Goal: Information Seeking & Learning: Find specific fact

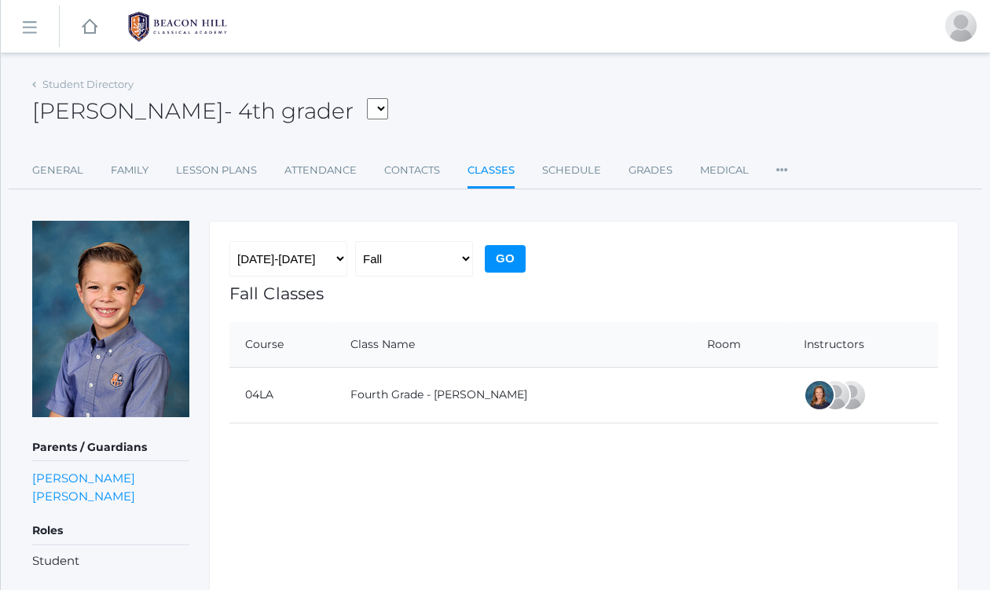
click at [32, 23] on rect at bounding box center [28, 27] width 25 height 25
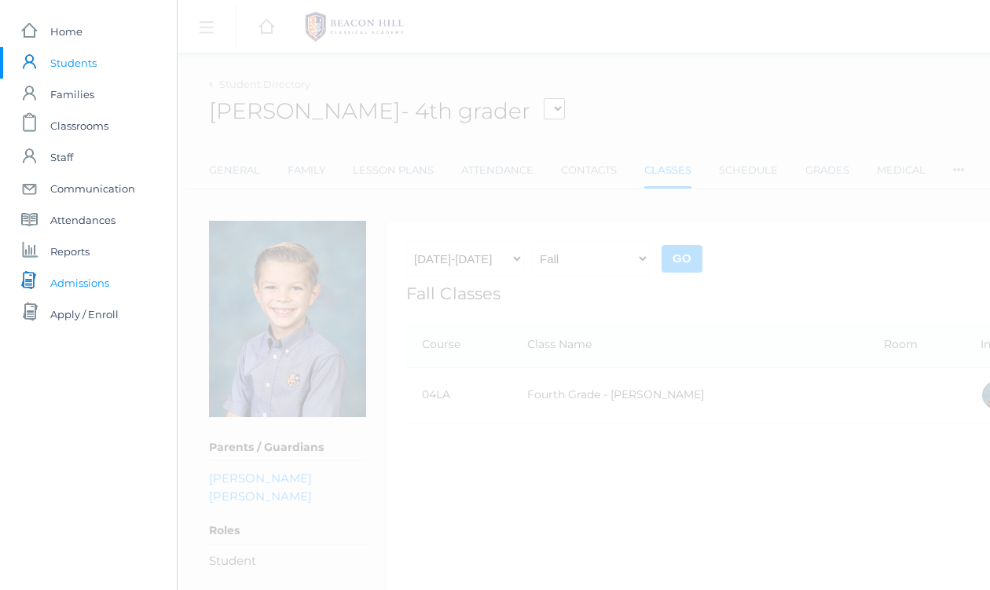
click at [83, 282] on span "Admissions" at bounding box center [79, 282] width 59 height 31
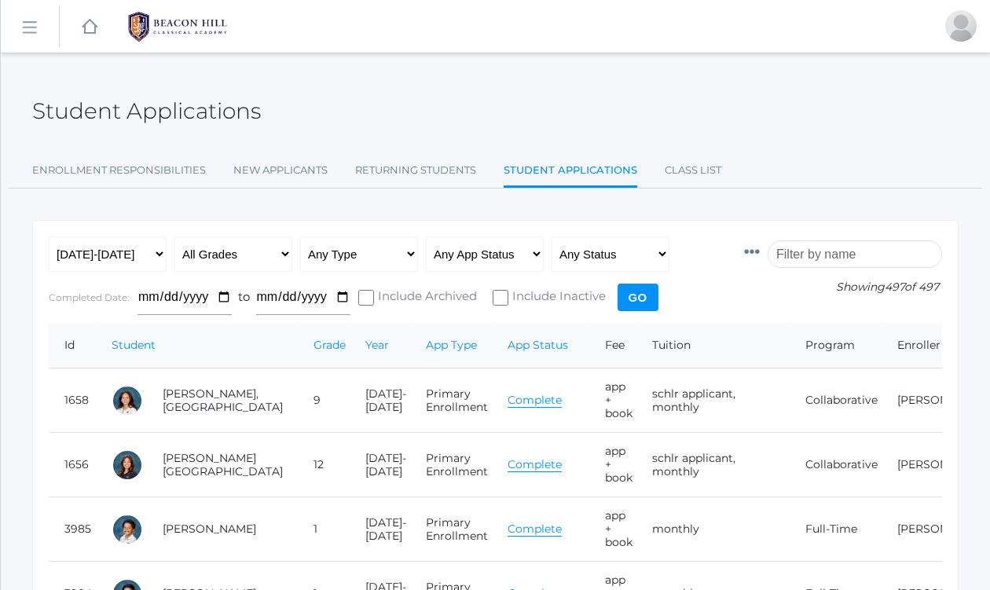
click at [819, 255] on input "search" at bounding box center [854, 253] width 174 height 27
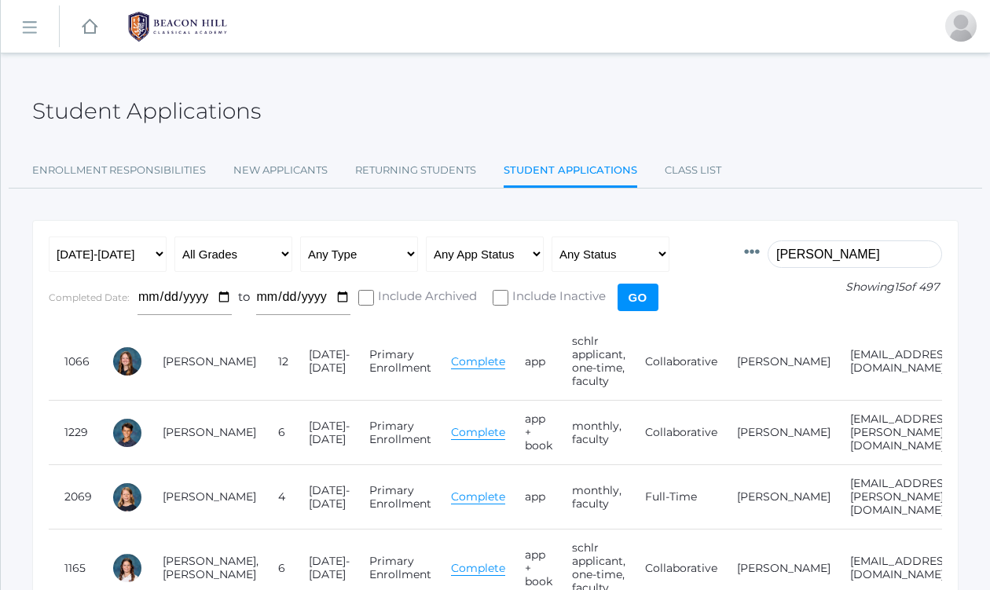
drag, startPoint x: 840, startPoint y: 255, endPoint x: 745, endPoint y: 249, distance: 94.5
click at [745, 249] on form "Id Student Current Grade Grade Year App Type App Status Fee Vol Hour Fee Sweats…" at bounding box center [495, 279] width 893 height 86
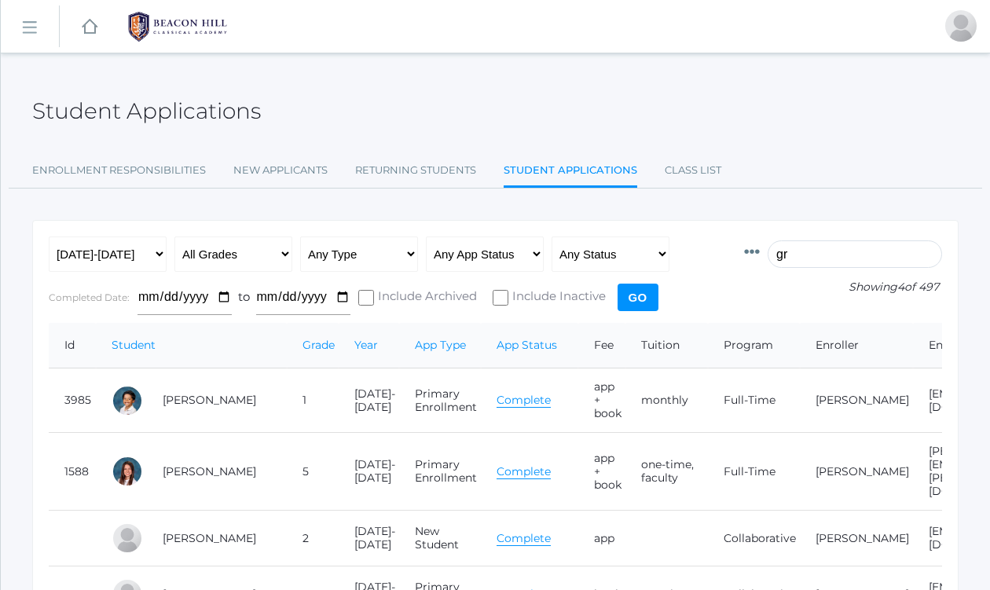
type input "g"
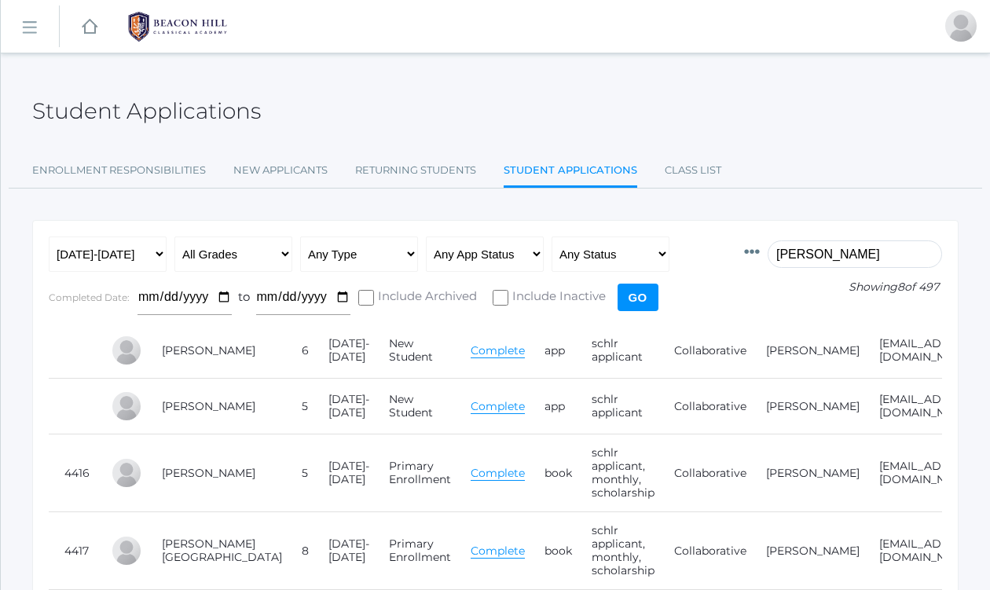
drag, startPoint x: 836, startPoint y: 253, endPoint x: 742, endPoint y: 254, distance: 93.5
click at [742, 254] on form "Id Student Current Grade Grade Year App Type App Status Fee Vol Hour Fee Sweats…" at bounding box center [495, 279] width 893 height 86
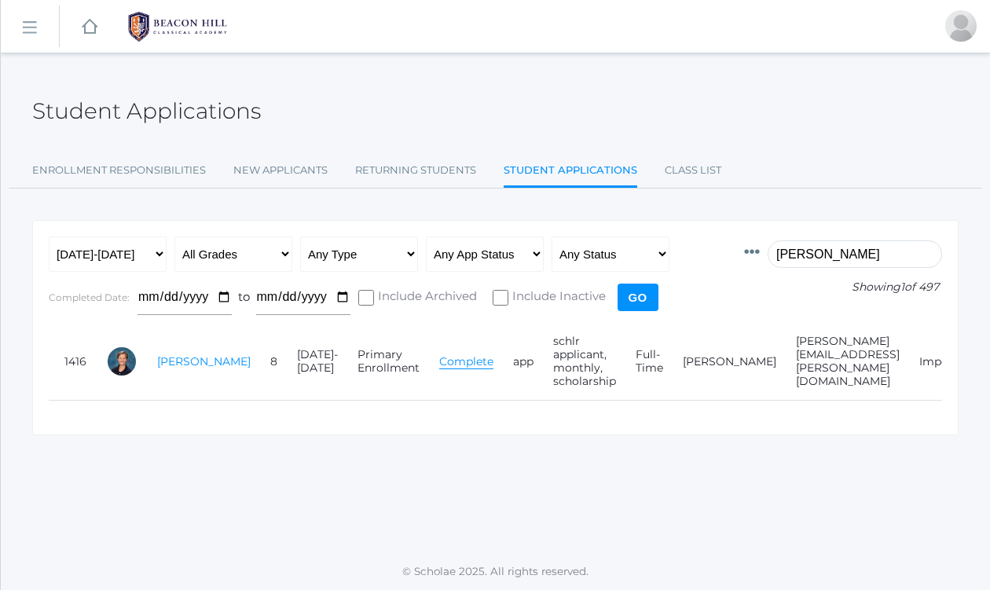
type input "[PERSON_NAME]"
click at [174, 361] on link "[PERSON_NAME]" at bounding box center [203, 361] width 93 height 14
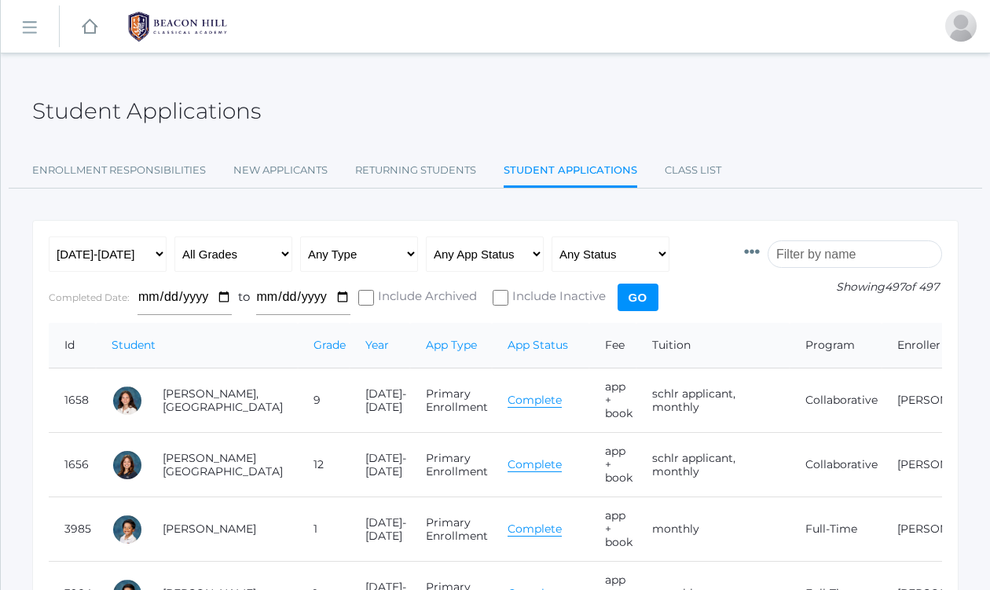
click at [841, 253] on input "search" at bounding box center [854, 253] width 174 height 27
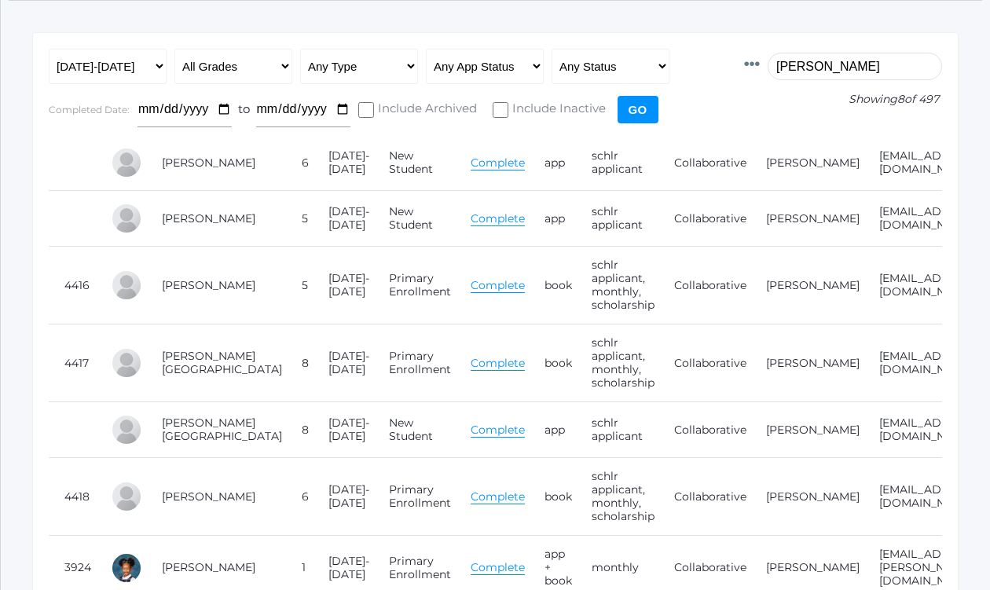
scroll to position [192, 0]
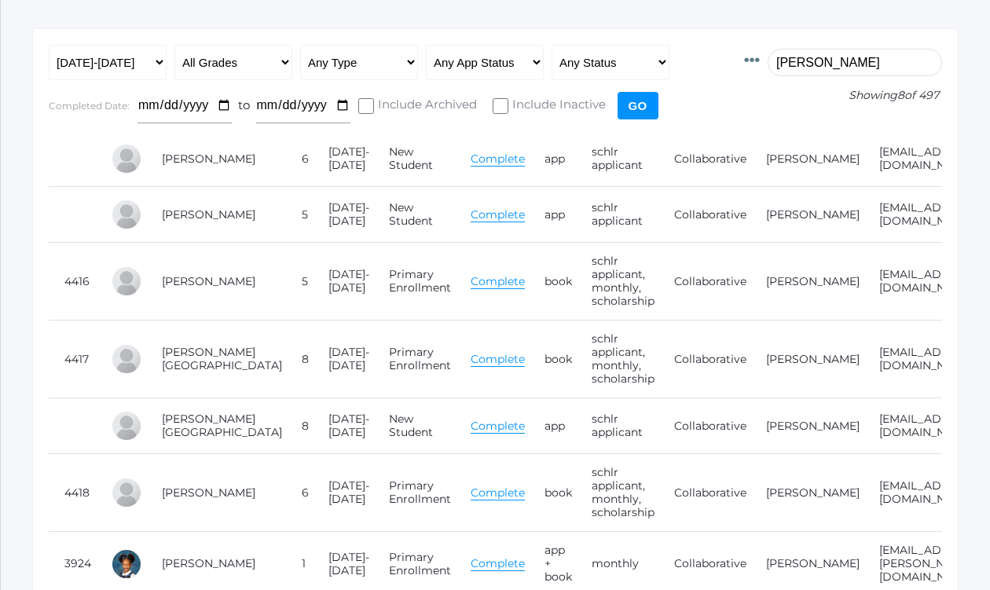
click at [863, 253] on td "[EMAIL_ADDRESS][DOMAIN_NAME]" at bounding box center [924, 282] width 123 height 78
drag, startPoint x: 833, startPoint y: 65, endPoint x: 727, endPoint y: 71, distance: 105.4
click at [727, 71] on form "Id Student Current Grade Grade Year App Type App Status Fee Vol Hour Fee Sweats…" at bounding box center [495, 88] width 893 height 86
drag, startPoint x: 838, startPoint y: 64, endPoint x: 789, endPoint y: 57, distance: 49.9
click at [789, 57] on input "[PERSON_NAME]" at bounding box center [854, 62] width 174 height 27
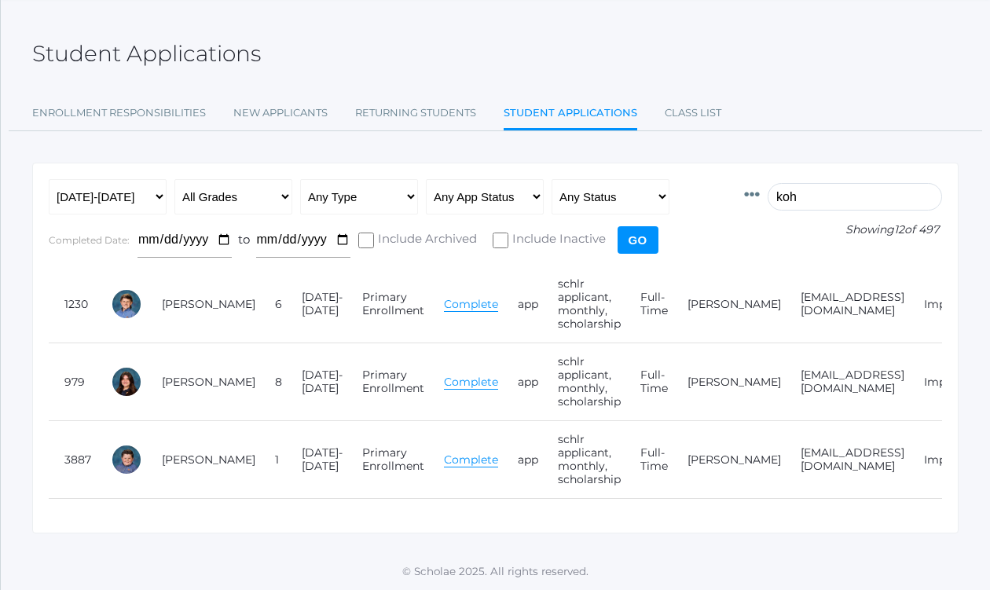
scroll to position [57, 0]
drag, startPoint x: 826, startPoint y: 196, endPoint x: 782, endPoint y: 197, distance: 44.0
click at [782, 197] on div "Id Student Current Grade Grade Year App Type App Status Fee Vol Hour Fee Sweats…" at bounding box center [843, 194] width 198 height 31
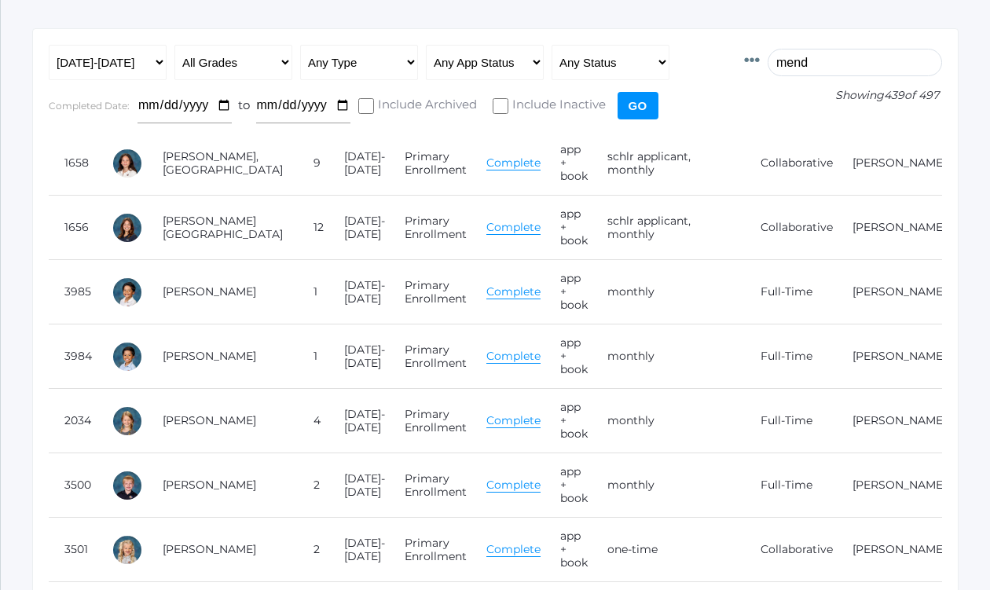
scroll to position [0, 0]
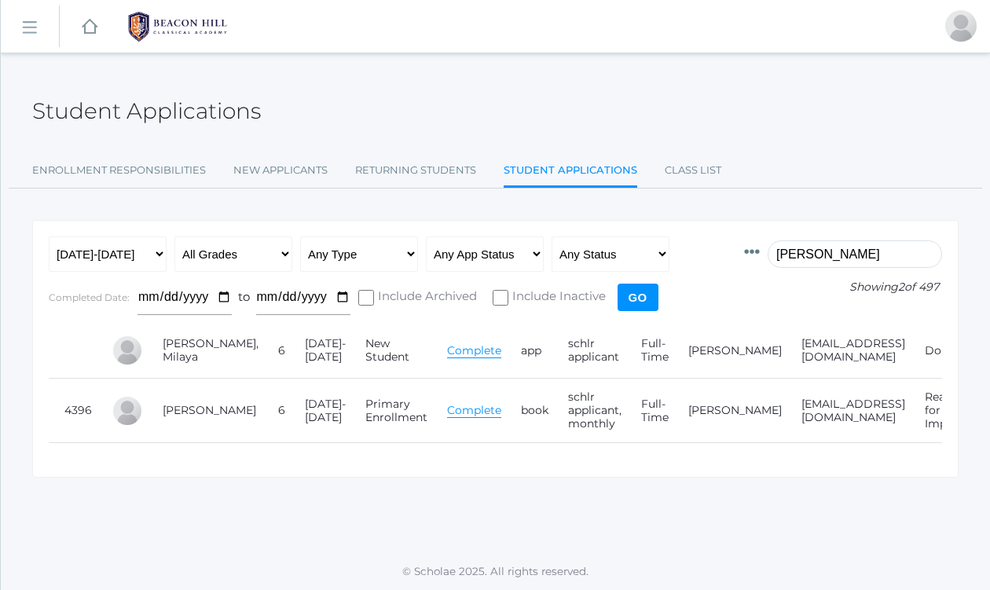
click at [846, 251] on input "[PERSON_NAME]" at bounding box center [854, 253] width 174 height 27
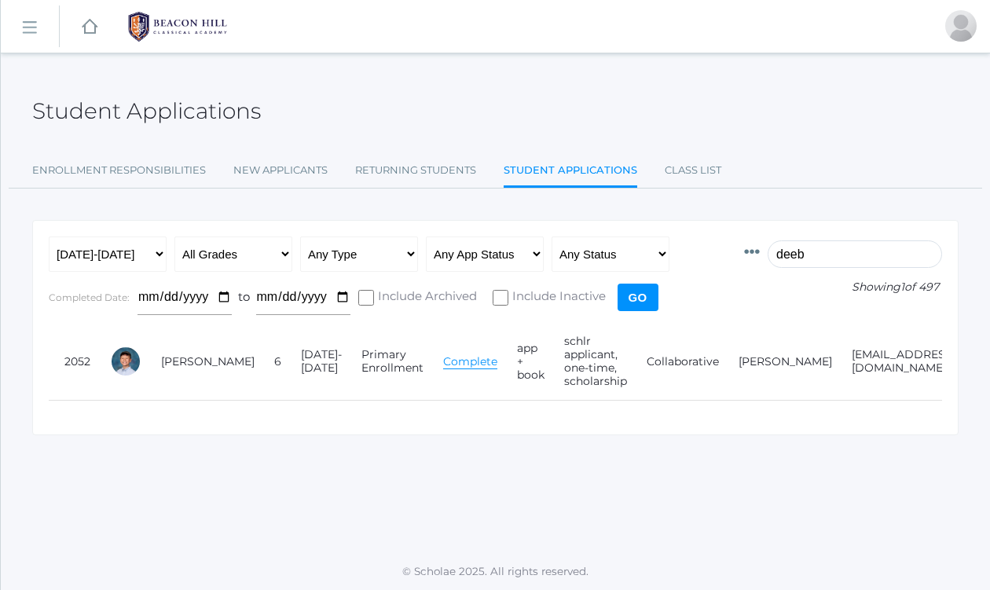
drag, startPoint x: 841, startPoint y: 254, endPoint x: 737, endPoint y: 244, distance: 105.0
click at [737, 244] on form "Id Student Current Grade Grade Year App Type App Status Fee Vol Hour Fee Sweats…" at bounding box center [495, 279] width 893 height 86
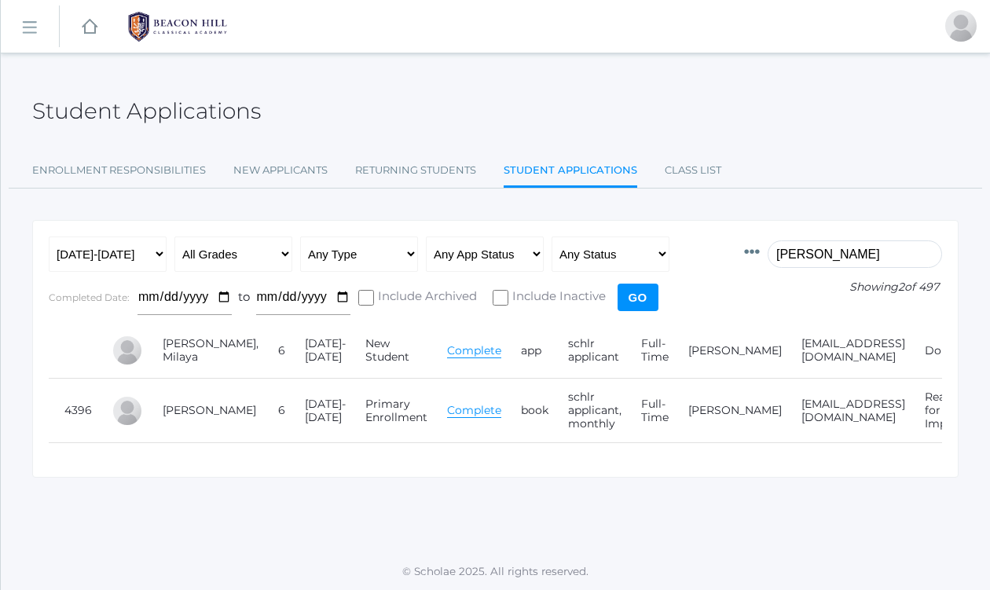
click at [815, 257] on input "[PERSON_NAME]" at bounding box center [854, 253] width 174 height 27
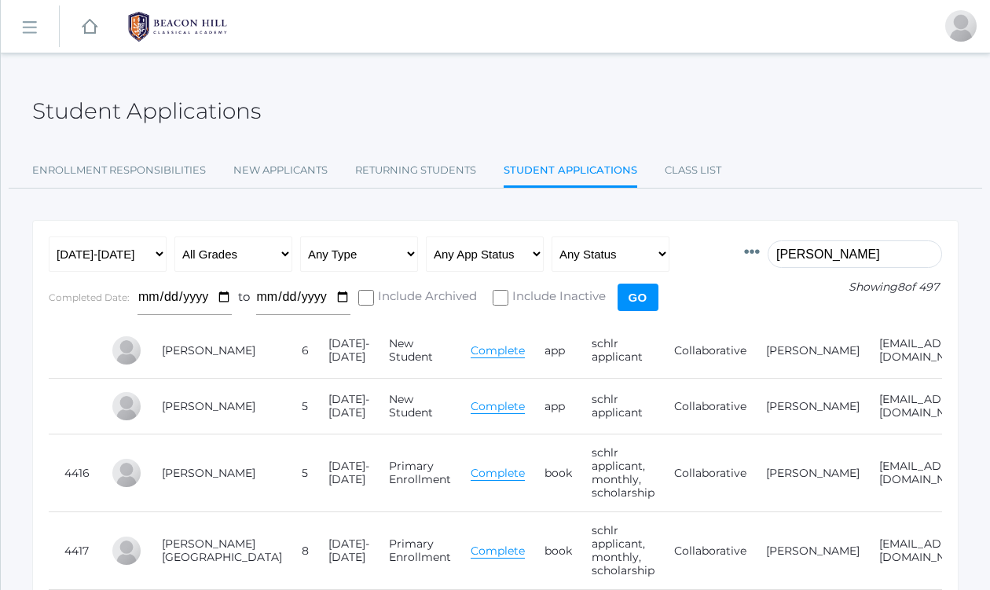
type input "[PERSON_NAME]"
